Goal: Task Accomplishment & Management: Manage account settings

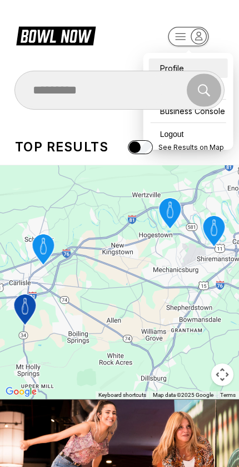
click at [166, 60] on div "Profile" at bounding box center [188, 67] width 79 height 19
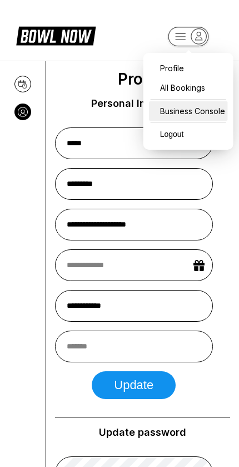
click at [212, 112] on div "Business Console" at bounding box center [188, 110] width 79 height 19
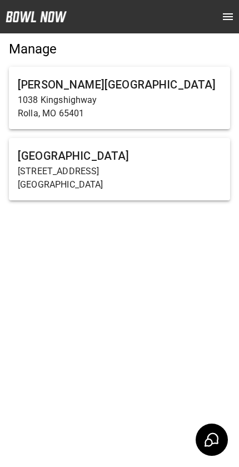
click at [135, 165] on p "[STREET_ADDRESS]" at bounding box center [120, 171] width 204 height 13
click at [131, 163] on h6 "[GEOGRAPHIC_DATA]" at bounding box center [120, 156] width 204 height 18
click at [35, 170] on p "[STREET_ADDRESS]" at bounding box center [120, 171] width 204 height 13
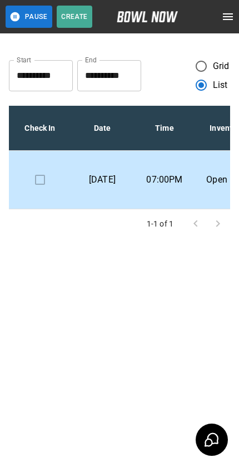
click at [229, 15] on icon "open drawer" at bounding box center [228, 16] width 13 height 13
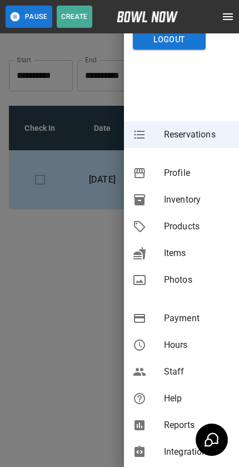
scroll to position [50, 0]
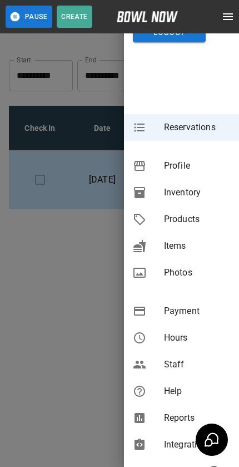
click at [189, 309] on span "Payment" at bounding box center [197, 310] width 66 height 13
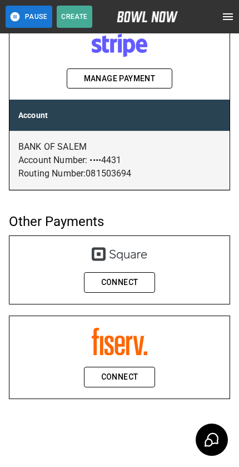
scroll to position [104, 0]
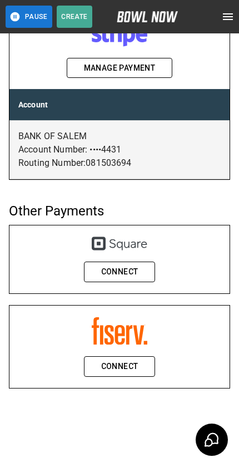
click at [127, 358] on button "Connect" at bounding box center [120, 366] width 72 height 21
